Goal: Task Accomplishment & Management: Use online tool/utility

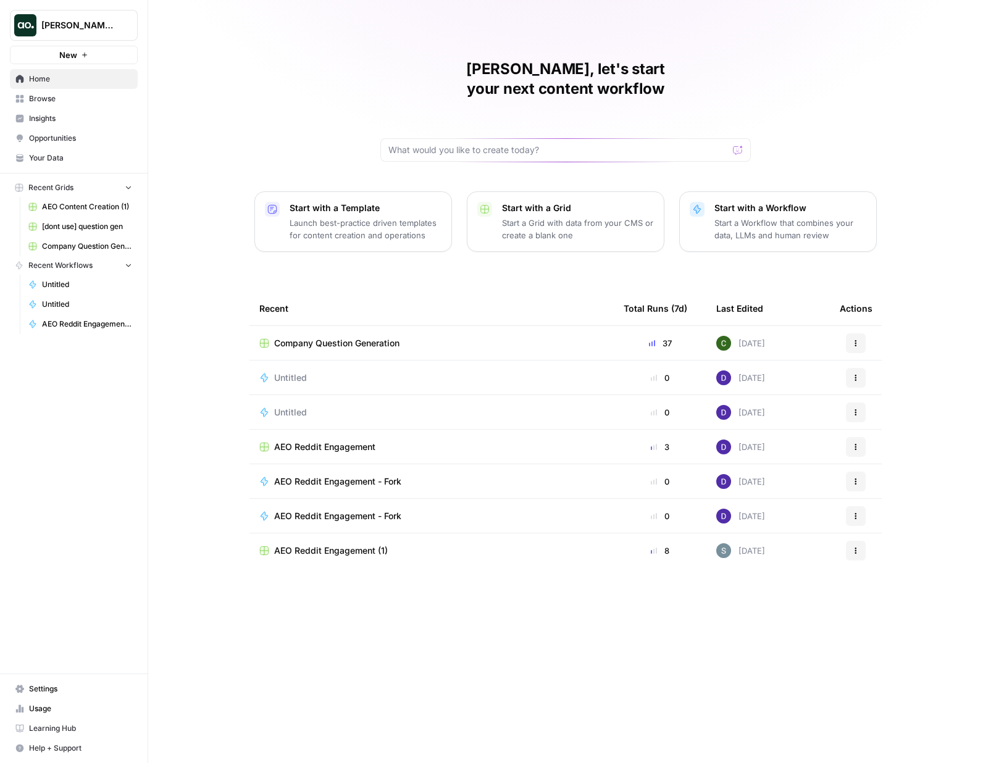
click at [50, 130] on link "Opportunities" at bounding box center [74, 138] width 128 height 20
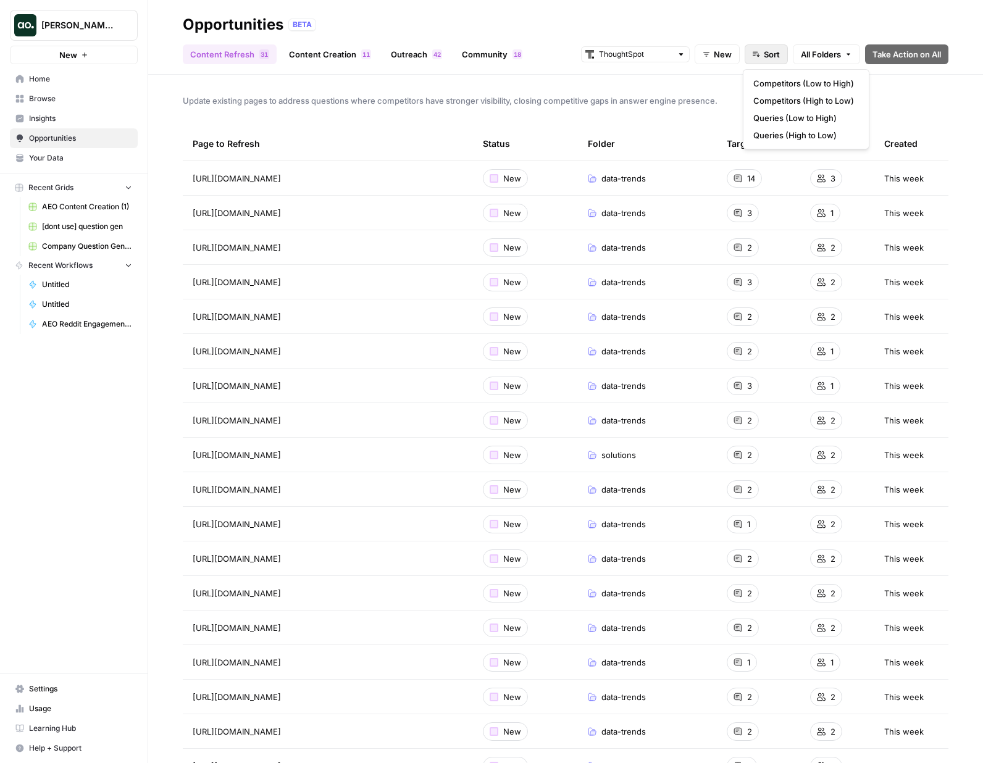
click at [771, 54] on span "Sort" at bounding box center [772, 54] width 16 height 12
click at [714, 53] on span "New" at bounding box center [723, 54] width 18 height 12
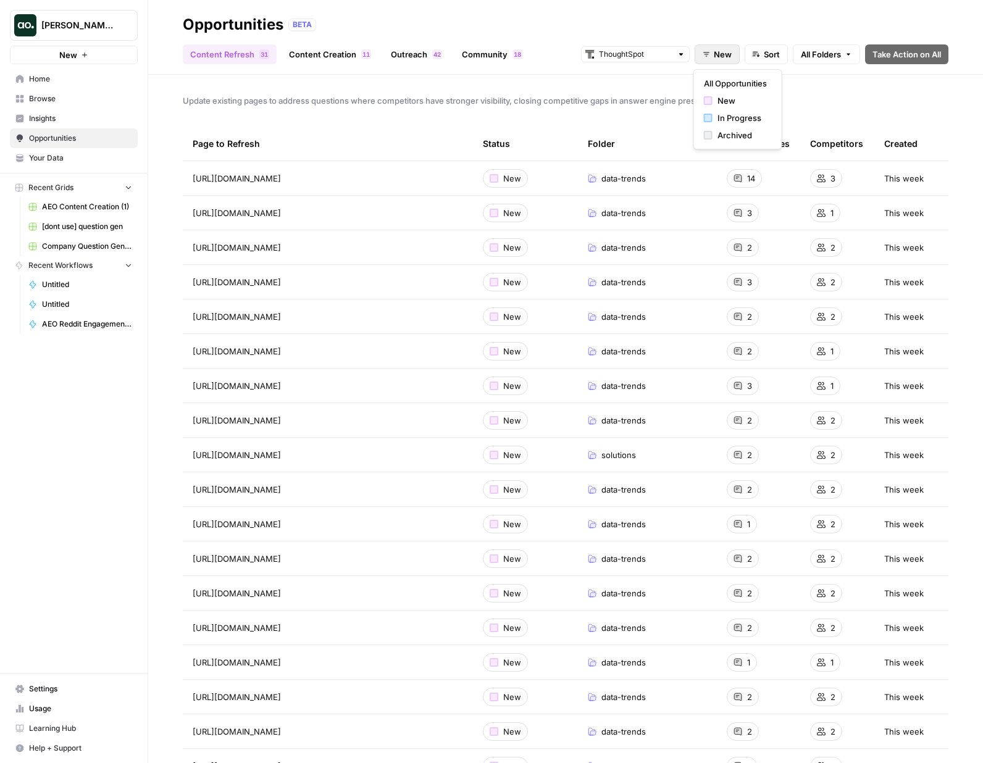
click at [765, 49] on span "Sort" at bounding box center [772, 54] width 16 height 12
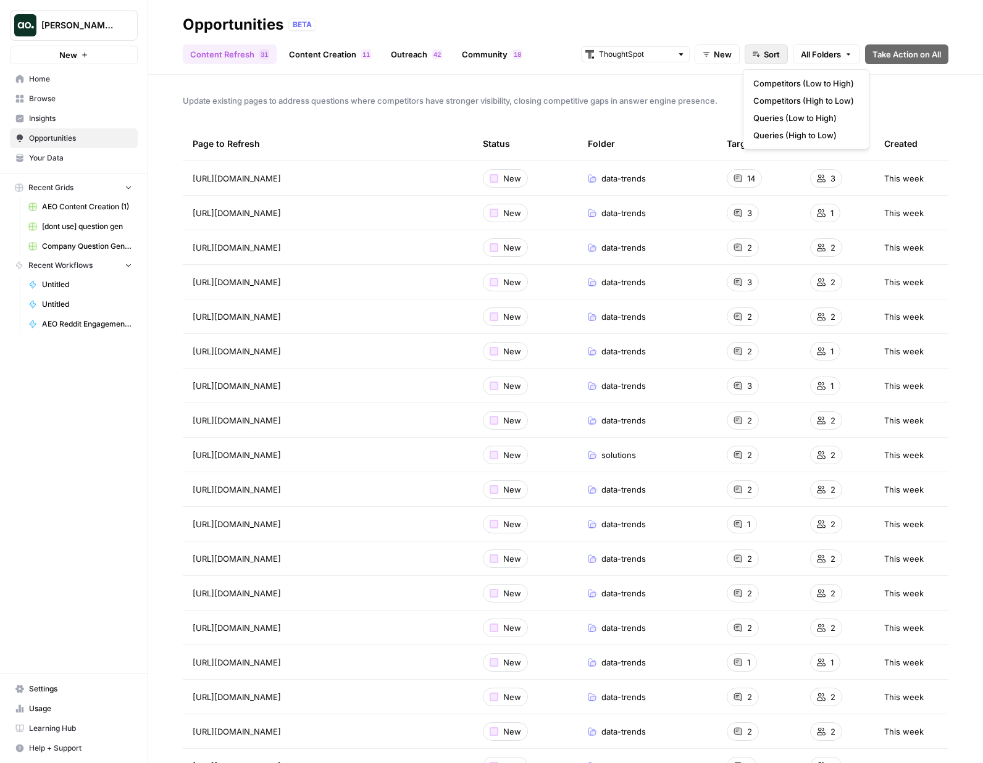
drag, startPoint x: 511, startPoint y: 98, endPoint x: 334, endPoint y: 75, distance: 178.0
click at [508, 97] on span "Update existing pages to address questions where competitors have stronger visi…" at bounding box center [566, 100] width 766 height 12
click at [306, 57] on link "Content Creation 1 1" at bounding box center [330, 54] width 97 height 20
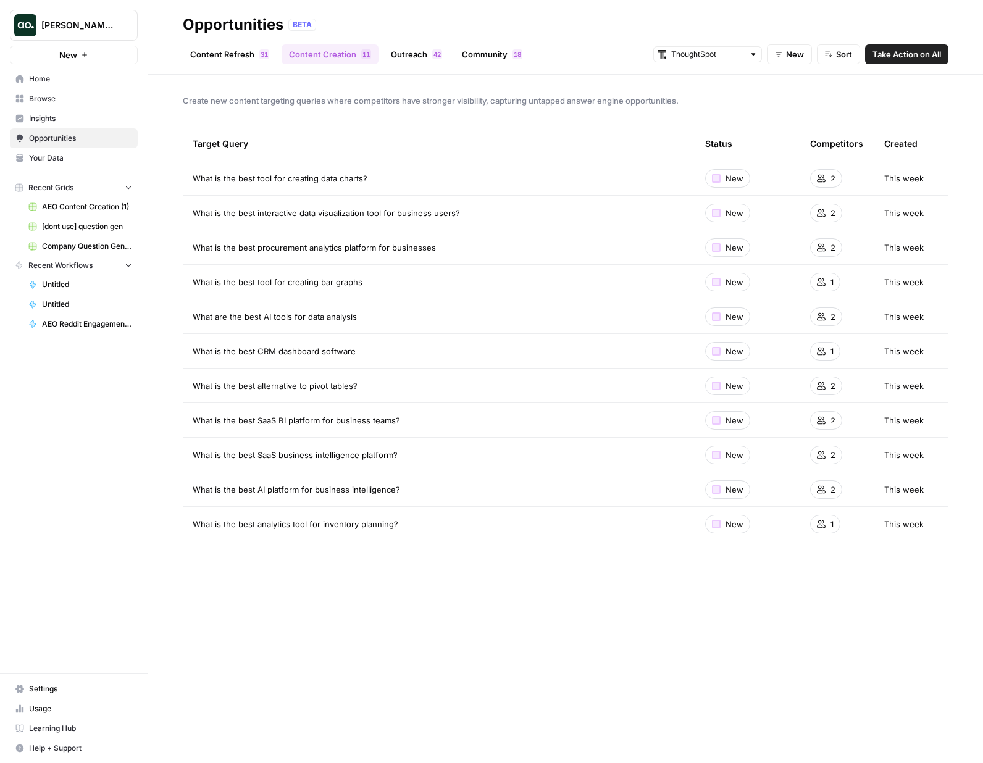
click at [69, 118] on span "Insights" at bounding box center [80, 118] width 103 height 11
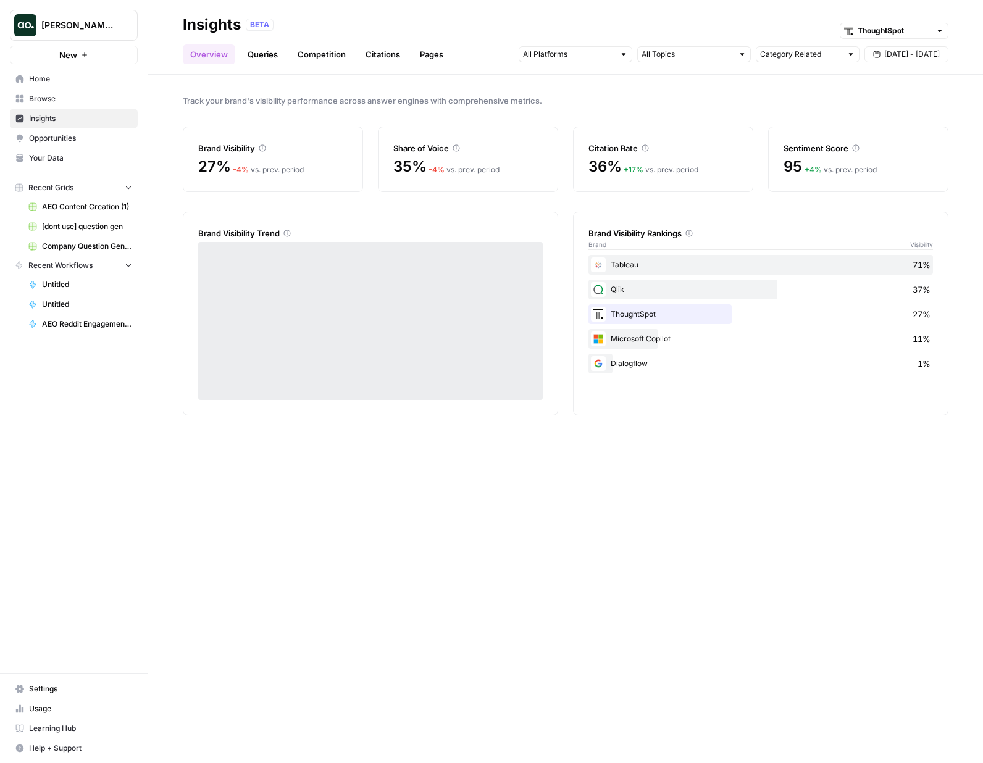
click at [433, 53] on link "Pages" at bounding box center [431, 54] width 38 height 20
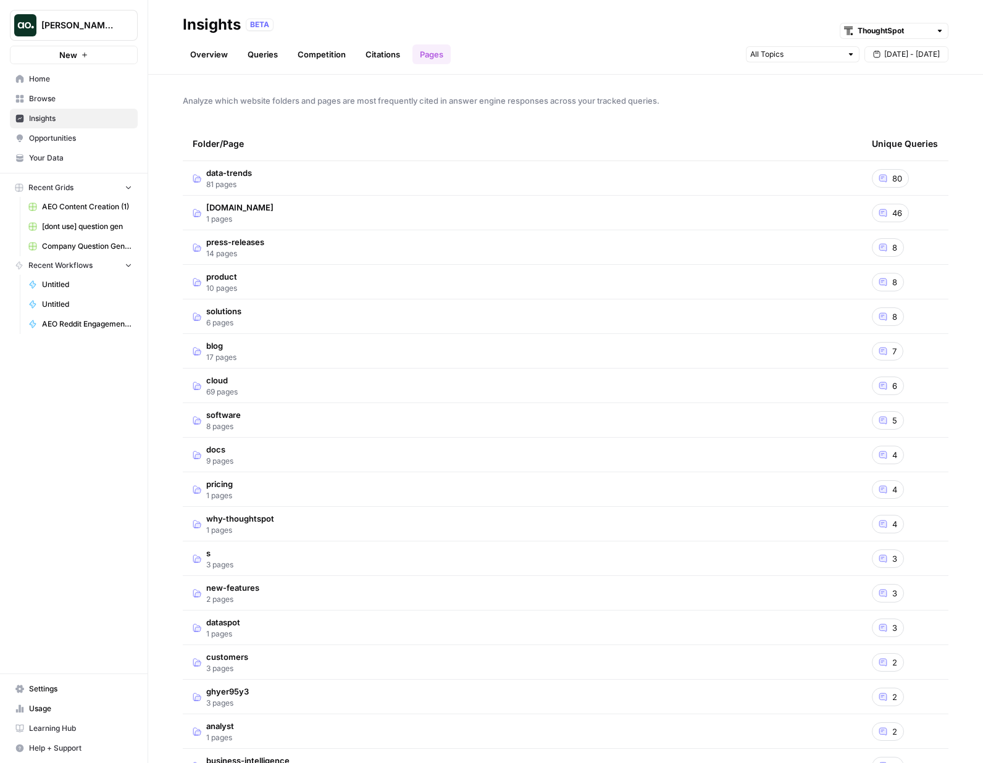
click at [368, 57] on link "Citations" at bounding box center [382, 54] width 49 height 20
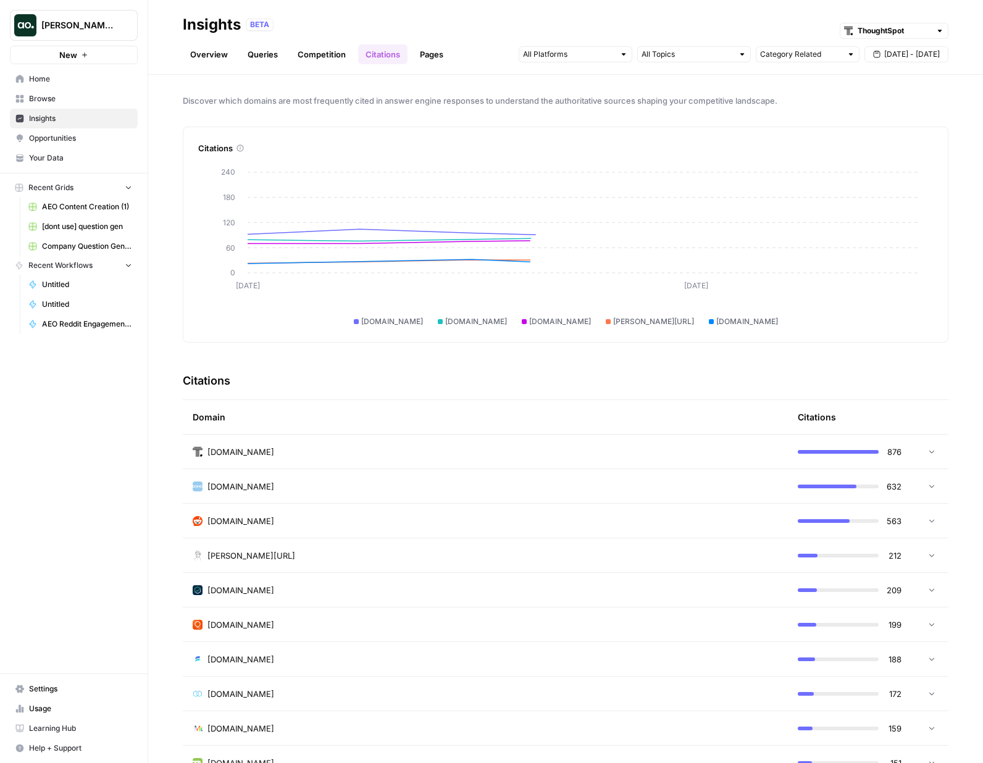
drag, startPoint x: 316, startPoint y: 55, endPoint x: 309, endPoint y: 56, distance: 6.3
click at [316, 55] on link "Competition" at bounding box center [321, 54] width 63 height 20
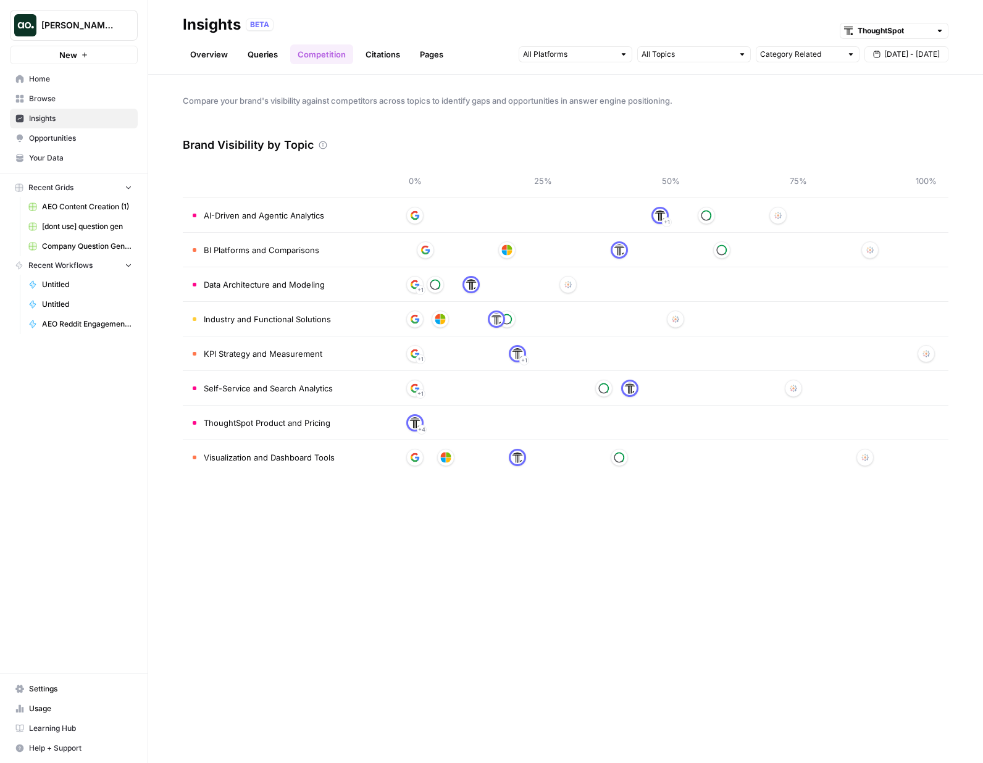
click at [258, 57] on link "Queries" at bounding box center [262, 54] width 45 height 20
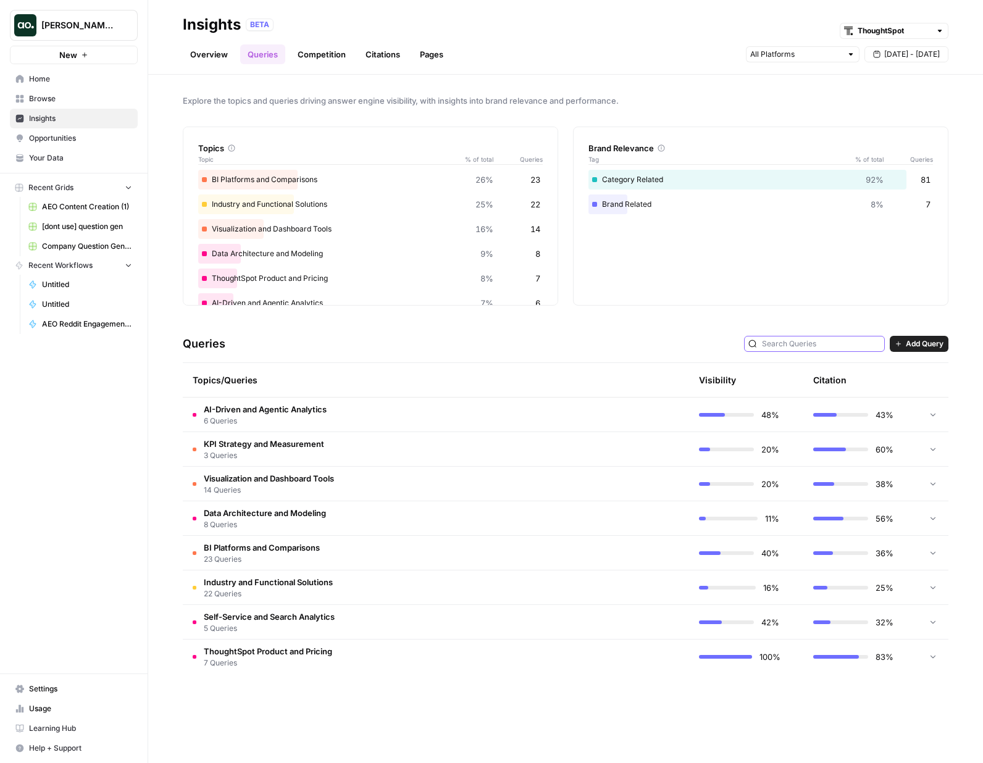
click at [817, 343] on input "text" at bounding box center [821, 344] width 119 height 12
drag, startPoint x: 524, startPoint y: 330, endPoint x: 521, endPoint y: 337, distance: 7.2
click at [524, 330] on div "Queries Add Query" at bounding box center [566, 344] width 766 height 38
click at [591, 421] on td at bounding box center [630, 415] width 117 height 34
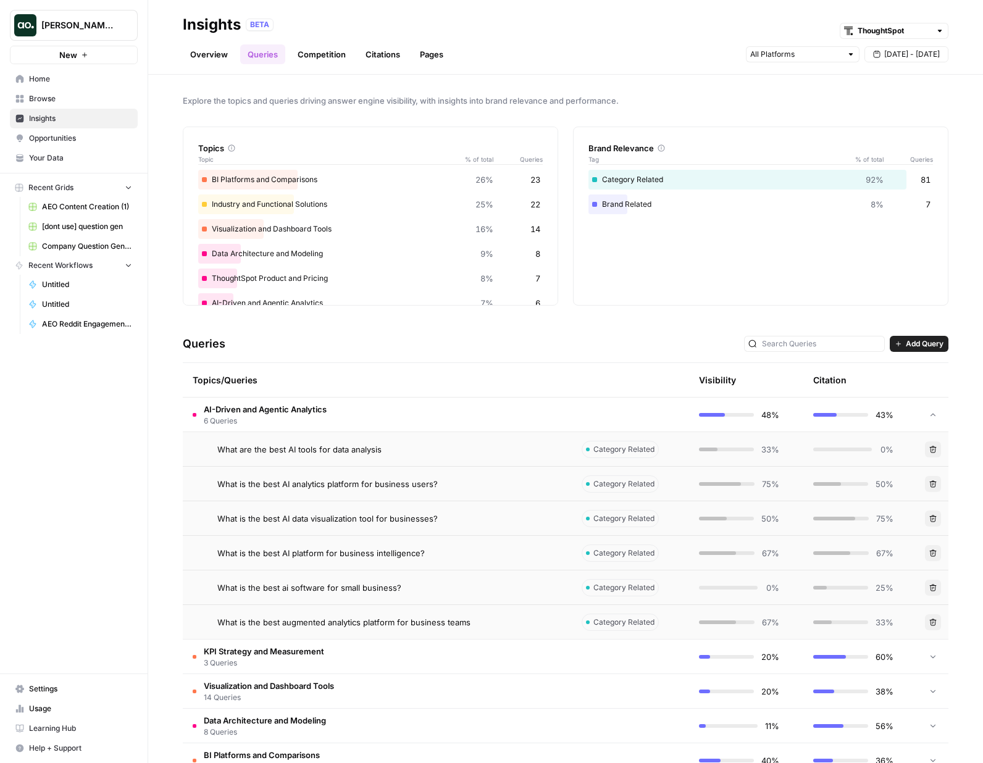
click at [616, 451] on span "Category Related" at bounding box center [623, 449] width 61 height 11
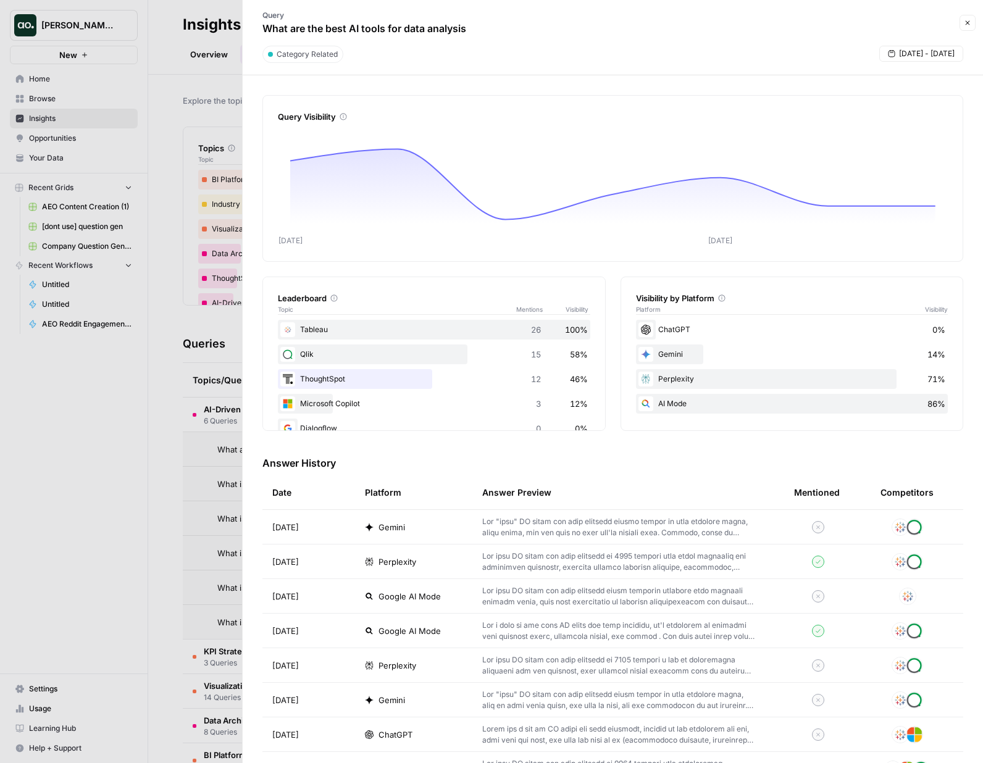
click at [296, 56] on span "Category Related" at bounding box center [307, 54] width 61 height 11
click at [969, 20] on icon "button" at bounding box center [967, 22] width 7 height 7
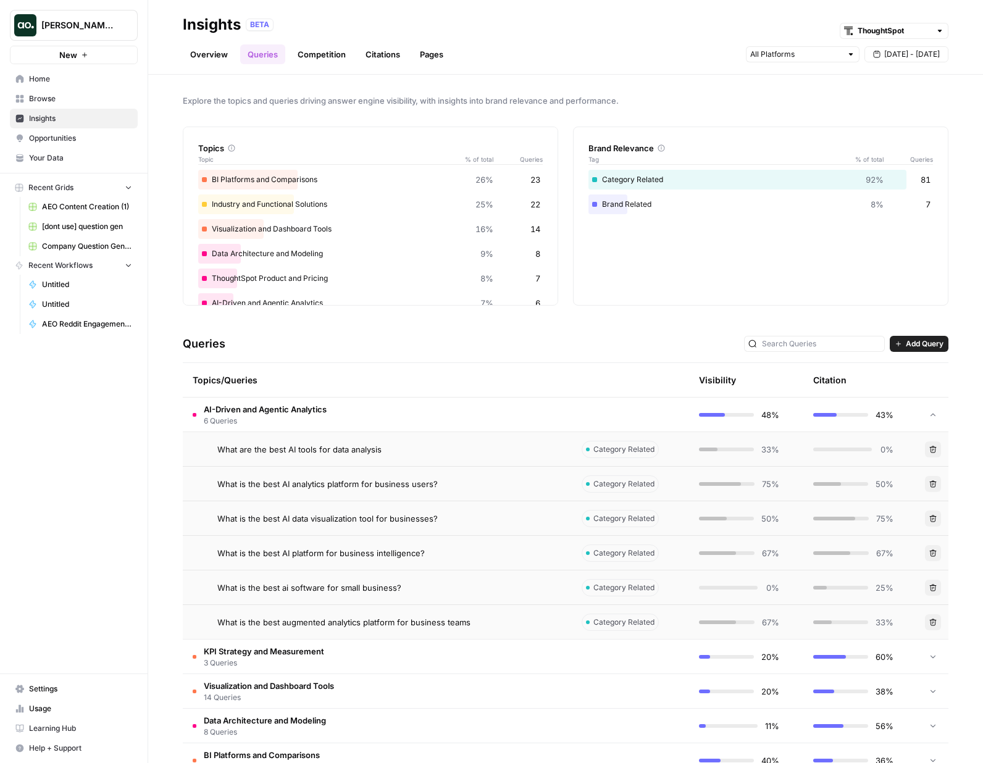
click at [58, 94] on span "Browse" at bounding box center [80, 98] width 103 height 11
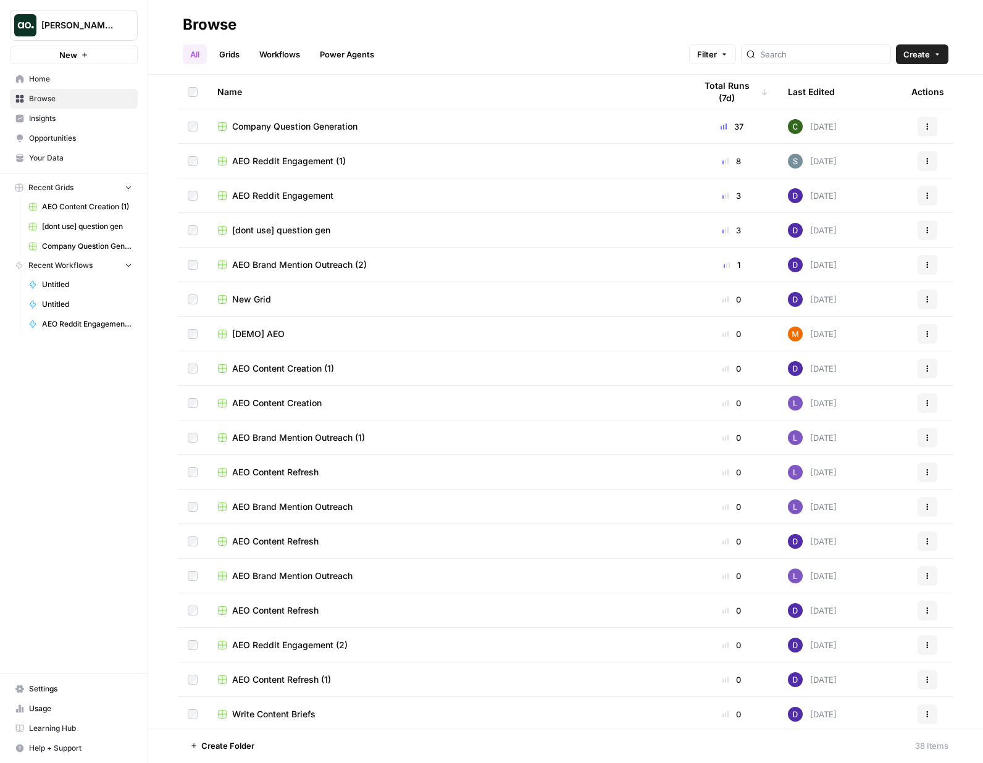
click at [267, 129] on span "Company Question Generation" at bounding box center [294, 126] width 125 height 12
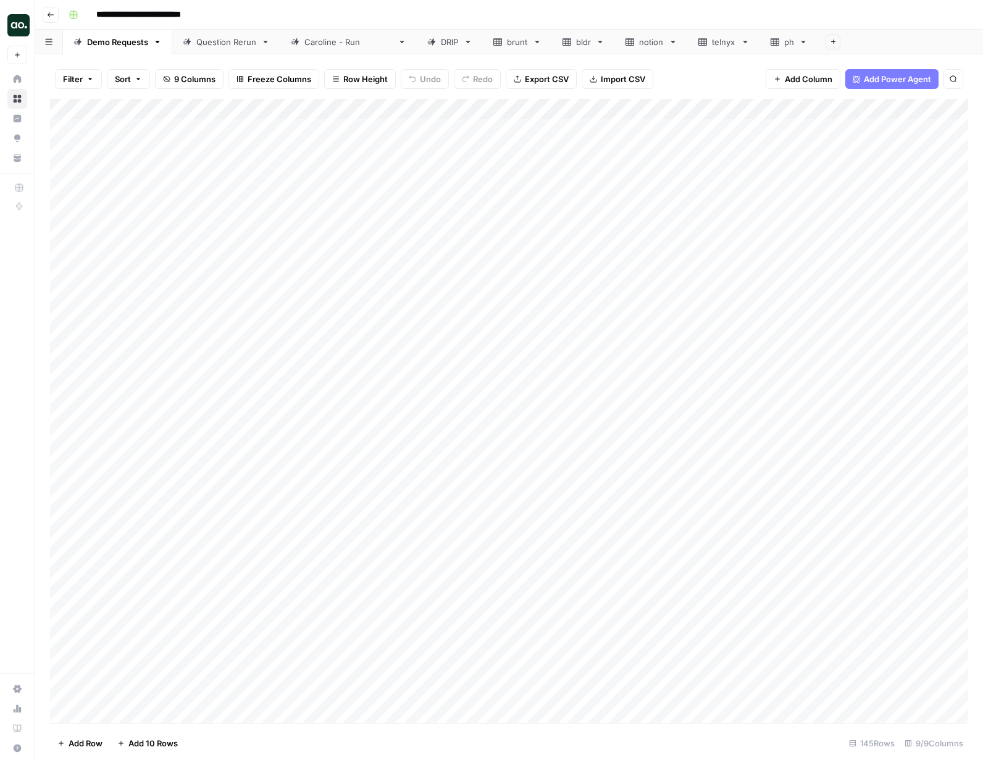
click at [123, 82] on span "Sort" at bounding box center [123, 79] width 16 height 12
click at [227, 149] on button "Add Sort" at bounding box center [255, 145] width 266 height 16
click at [222, 143] on input "text" at bounding box center [219, 142] width 125 height 12
click at [212, 167] on span "Brand Name" at bounding box center [215, 171] width 74 height 12
type input "Brand Name"
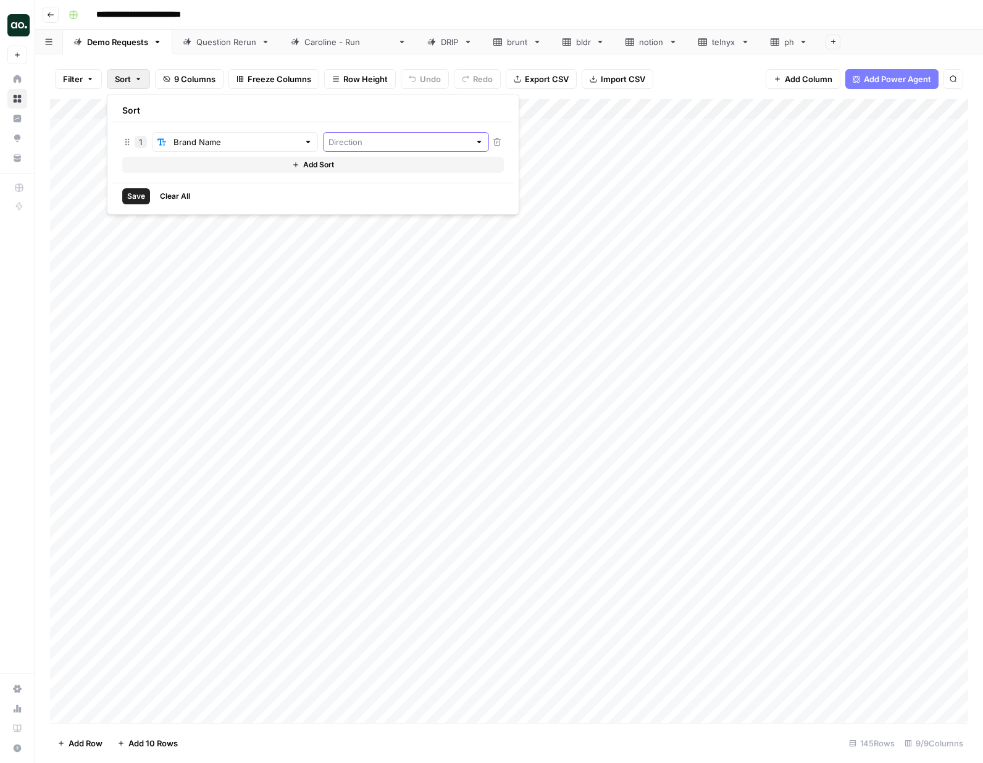
click at [345, 138] on input "text" at bounding box center [398, 142] width 141 height 12
click at [219, 144] on input "text" at bounding box center [236, 142] width 125 height 12
type input "Brand Name"
click at [493, 141] on icon "button" at bounding box center [497, 142] width 8 height 8
click at [215, 141] on input "text" at bounding box center [219, 142] width 125 height 12
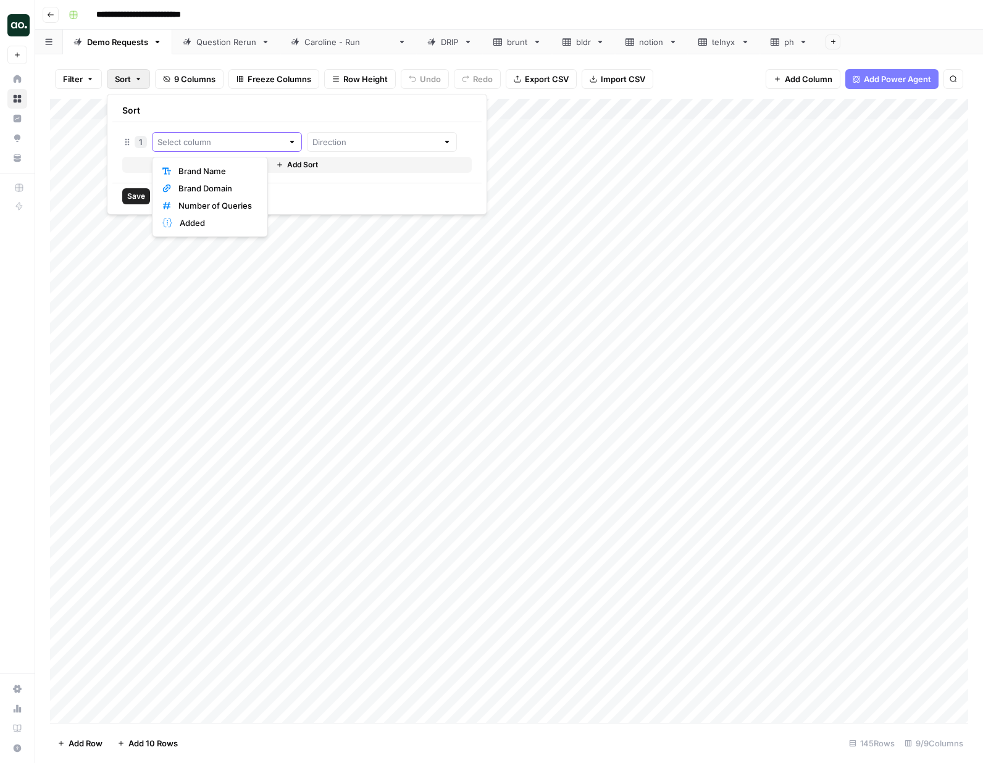
scroll to position [1, 0]
click at [312, 140] on input "text" at bounding box center [374, 142] width 125 height 12
click at [318, 115] on div "Sort" at bounding box center [296, 110] width 369 height 23
click at [222, 147] on input "text" at bounding box center [219, 142] width 125 height 12
click at [213, 193] on span "Brand Domain" at bounding box center [215, 188] width 74 height 12
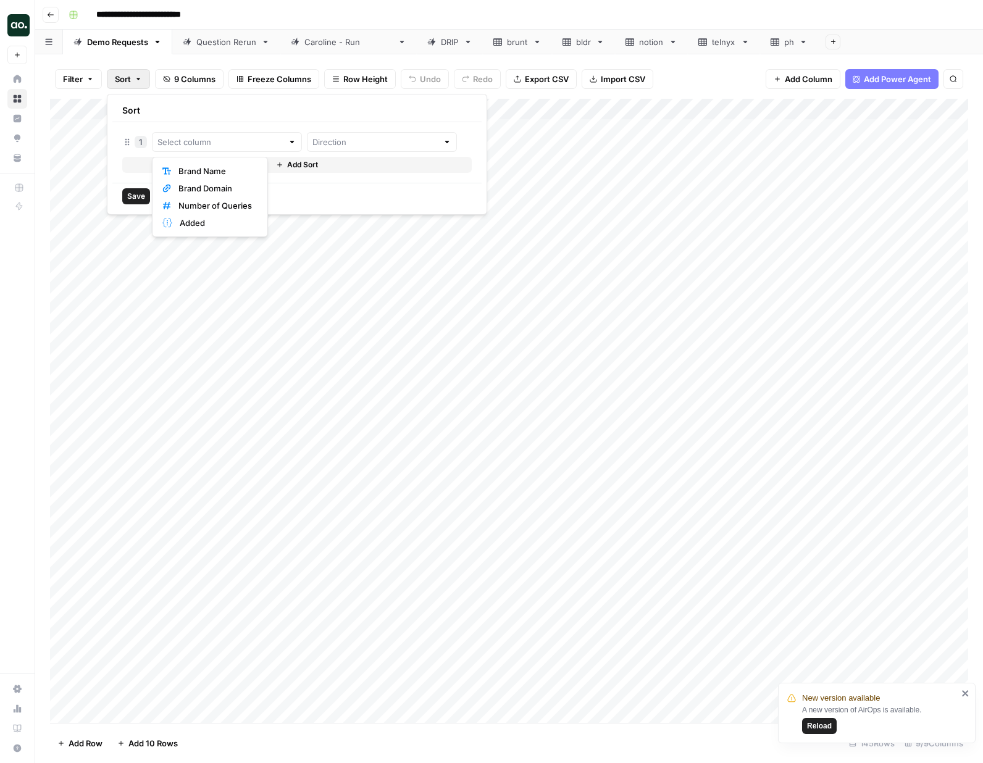
type input "Brand Domain"
click at [344, 132] on div at bounding box center [406, 142] width 166 height 20
click at [347, 95] on div "Sort 1 Brand Domain Add Sort Save Clear All" at bounding box center [313, 154] width 412 height 121
click at [489, 148] on button "button" at bounding box center [496, 142] width 15 height 20
click at [738, 65] on div "Filter Sort 9 Columns Freeze Columns Row Height Undo Redo Export CSV Import CSV…" at bounding box center [509, 79] width 918 height 40
